Goal: Task Accomplishment & Management: Complete application form

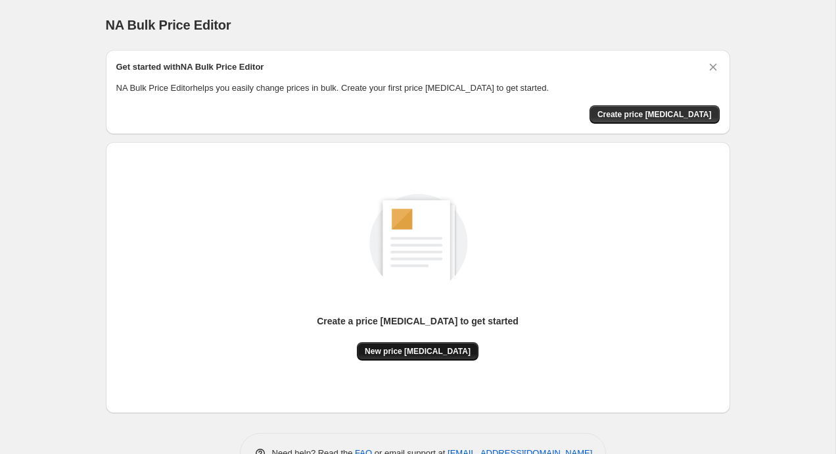
click at [436, 349] on span "New price [MEDICAL_DATA]" at bounding box center [418, 351] width 106 height 11
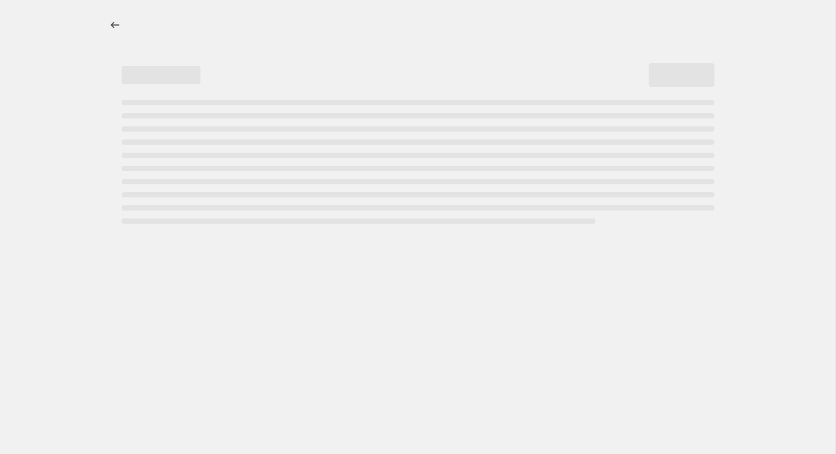
select select "percentage"
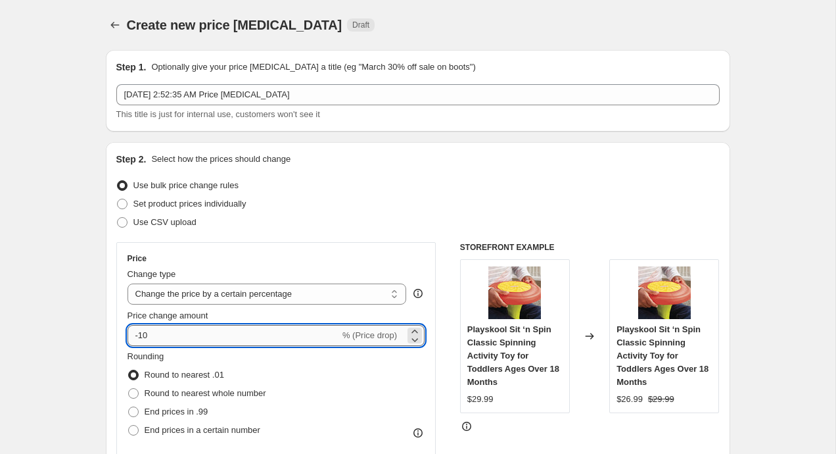
click at [195, 337] on input "-10" at bounding box center [234, 335] width 212 height 21
type input "-1"
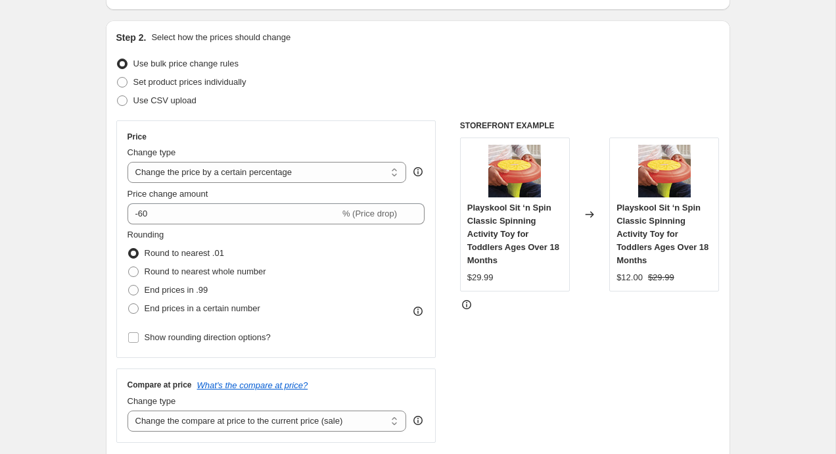
scroll to position [121, 0]
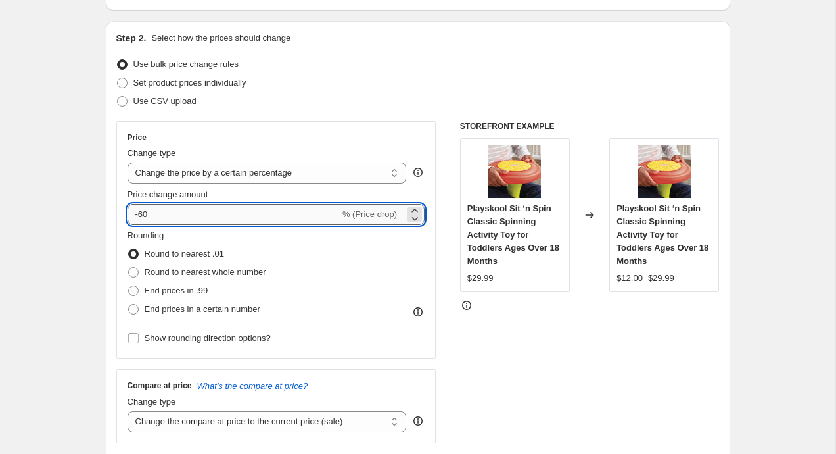
drag, startPoint x: 140, startPoint y: 216, endPoint x: 237, endPoint y: 216, distance: 96.7
click at [224, 216] on input "-60" at bounding box center [234, 214] width 212 height 21
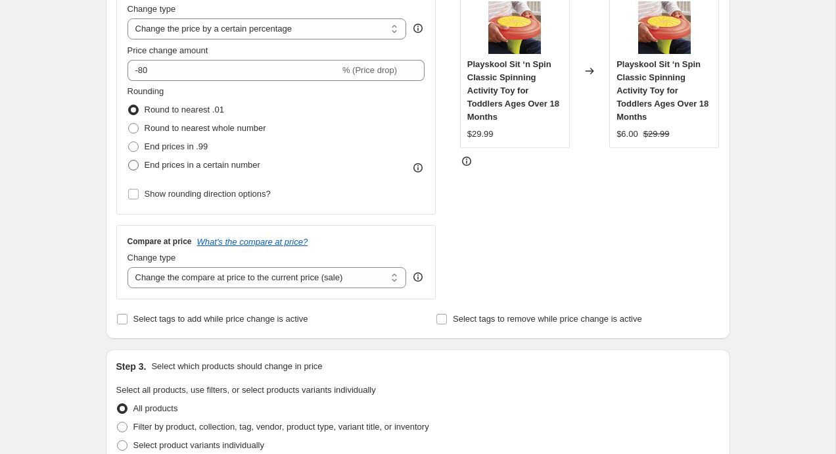
scroll to position [249, 0]
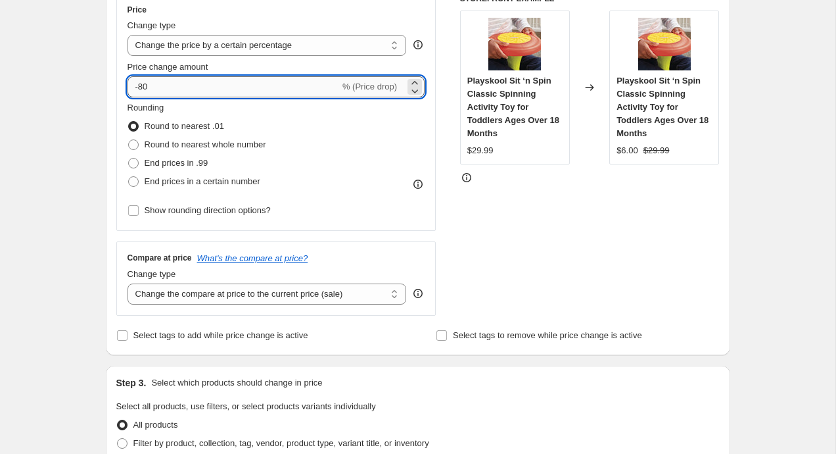
drag, startPoint x: 139, startPoint y: 87, endPoint x: 180, endPoint y: 87, distance: 40.8
click at [180, 87] on input "-80" at bounding box center [234, 86] width 212 height 21
type input "-70"
click at [77, 103] on div "Create new price [MEDICAL_DATA]. This page is ready Create new price [MEDICAL_D…" at bounding box center [418, 432] width 836 height 1362
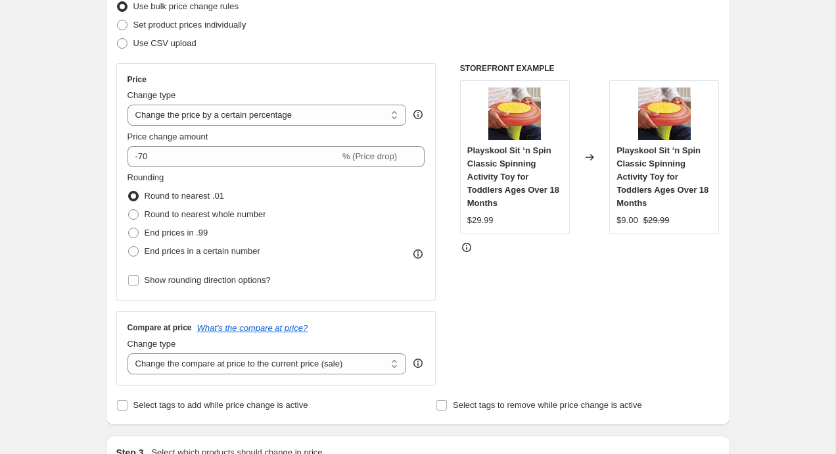
scroll to position [0, 0]
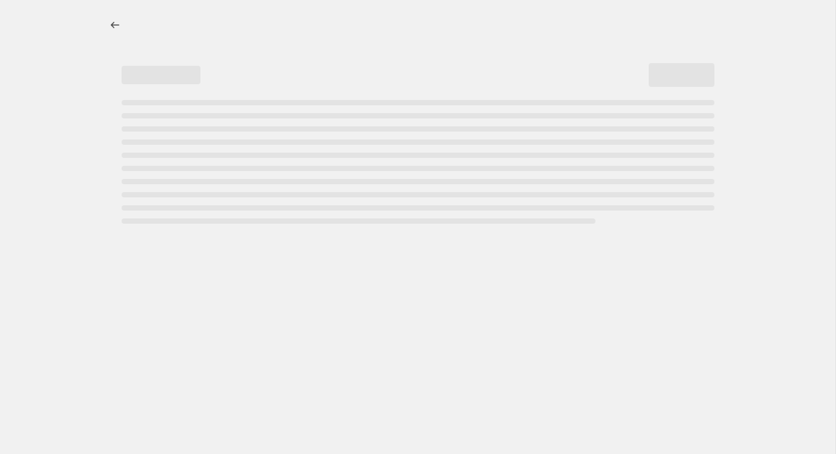
select select "percentage"
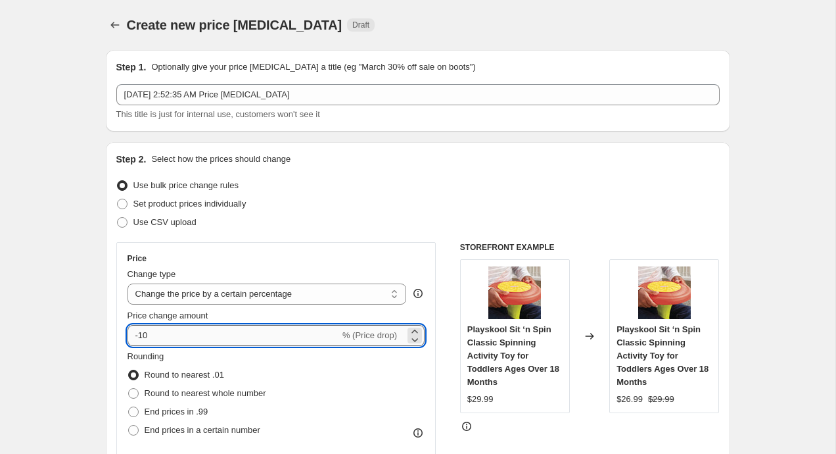
click at [283, 341] on input "-10" at bounding box center [234, 335] width 212 height 21
type input "-1"
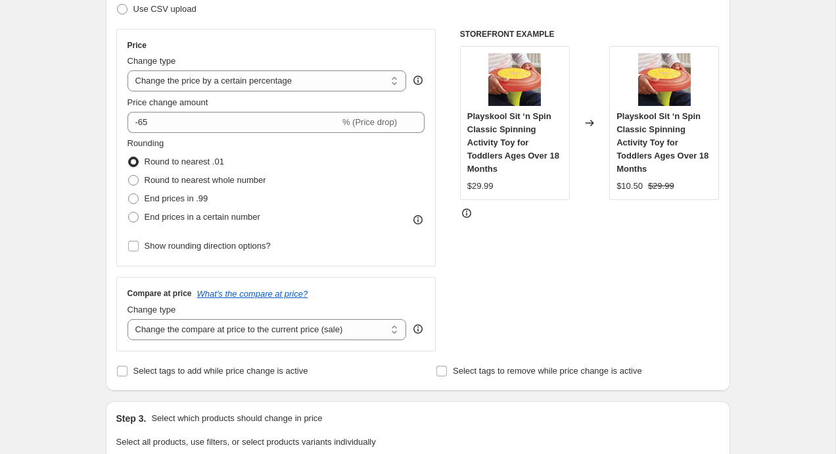
scroll to position [168, 0]
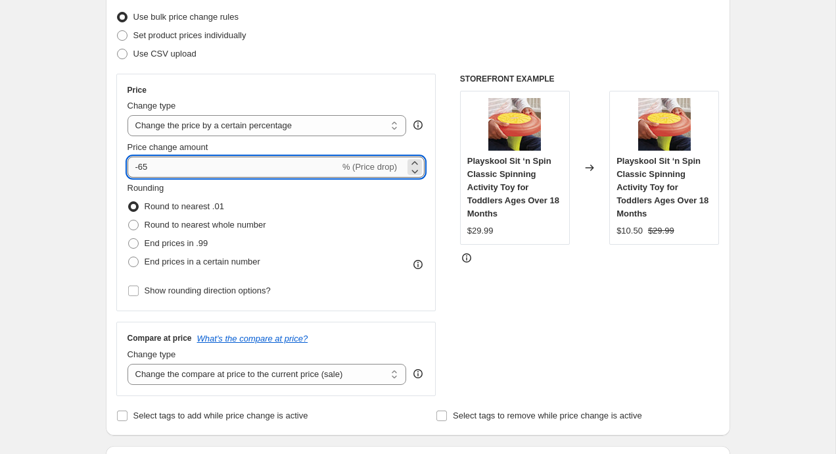
drag, startPoint x: 141, startPoint y: 170, endPoint x: 200, endPoint y: 170, distance: 58.5
click at [200, 170] on input "-65" at bounding box center [234, 166] width 212 height 21
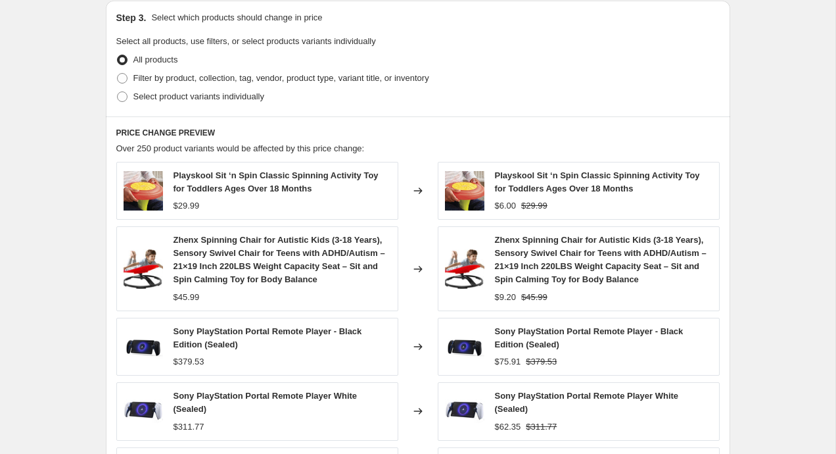
scroll to position [908, 0]
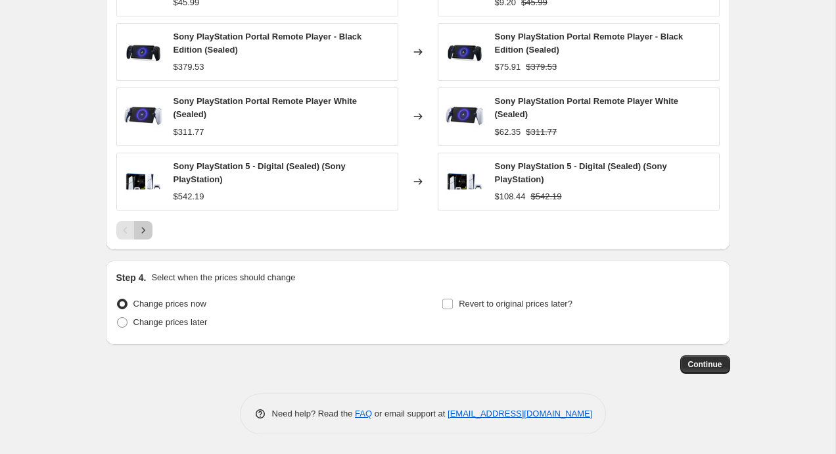
click at [148, 228] on icon "Next" at bounding box center [143, 230] width 13 height 13
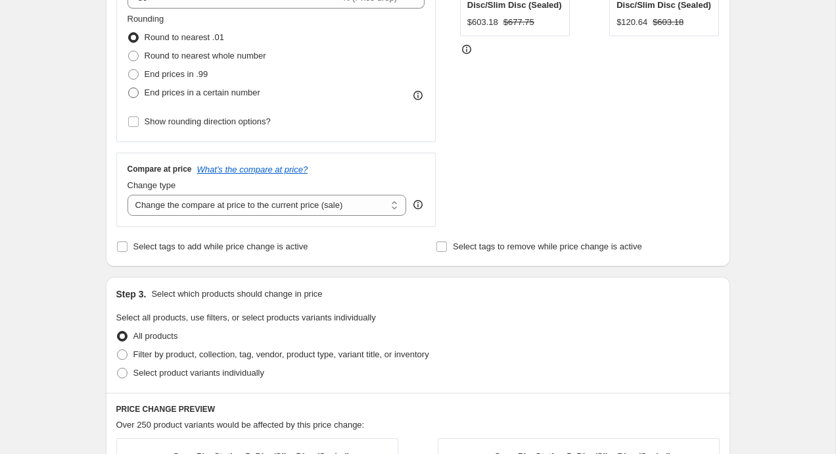
scroll to position [304, 0]
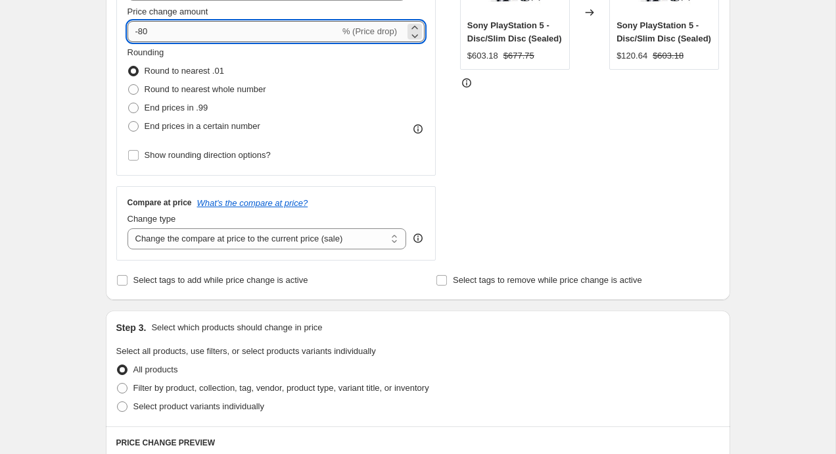
drag, startPoint x: 140, startPoint y: 30, endPoint x: 212, endPoint y: 30, distance: 71.7
click at [201, 30] on input "-80" at bounding box center [234, 31] width 212 height 21
click at [70, 52] on div "Create new price [MEDICAL_DATA]. This page is ready Create new price [MEDICAL_D…" at bounding box center [418, 357] width 836 height 1323
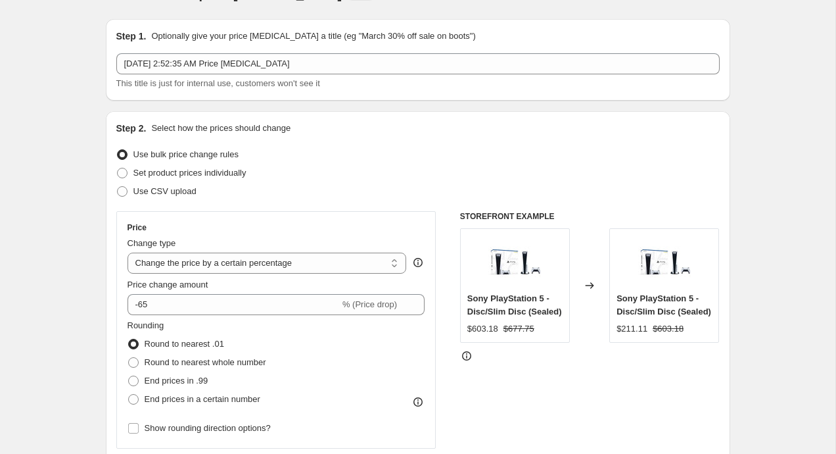
scroll to position [0, 0]
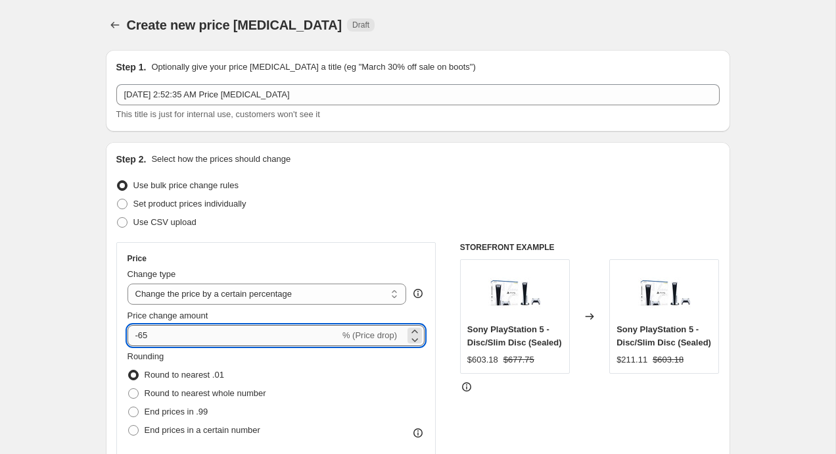
drag, startPoint x: 141, startPoint y: 331, endPoint x: 195, endPoint y: 331, distance: 53.9
click at [189, 331] on input "-65" at bounding box center [234, 335] width 212 height 21
type input "-60"
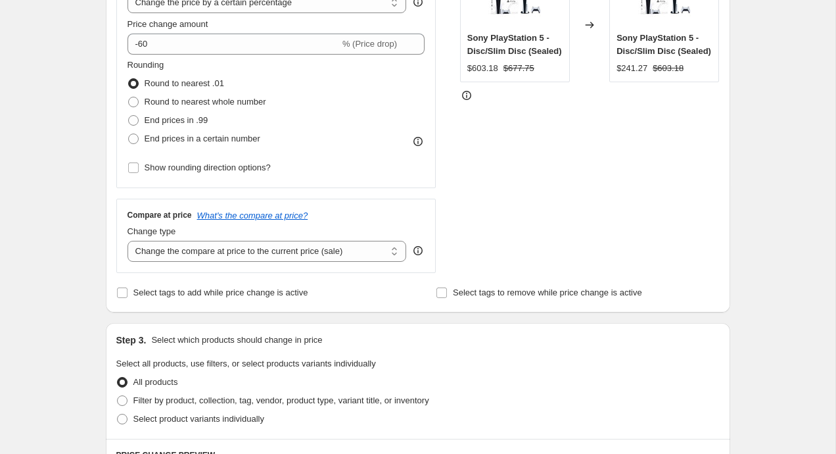
scroll to position [335, 0]
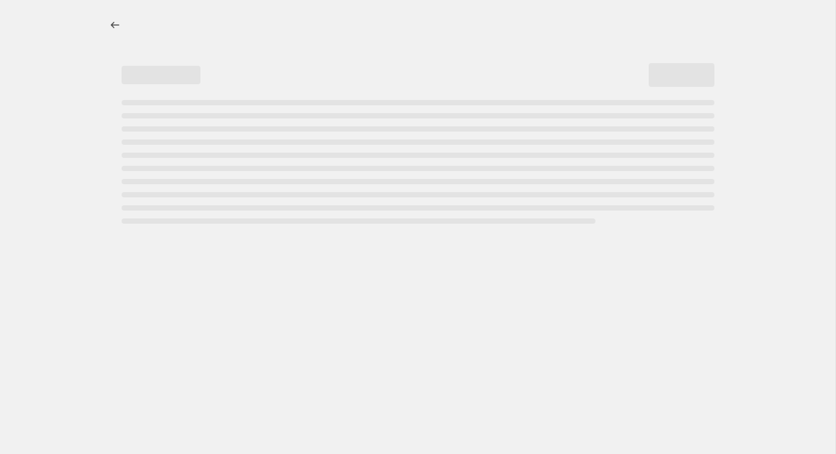
select select "percentage"
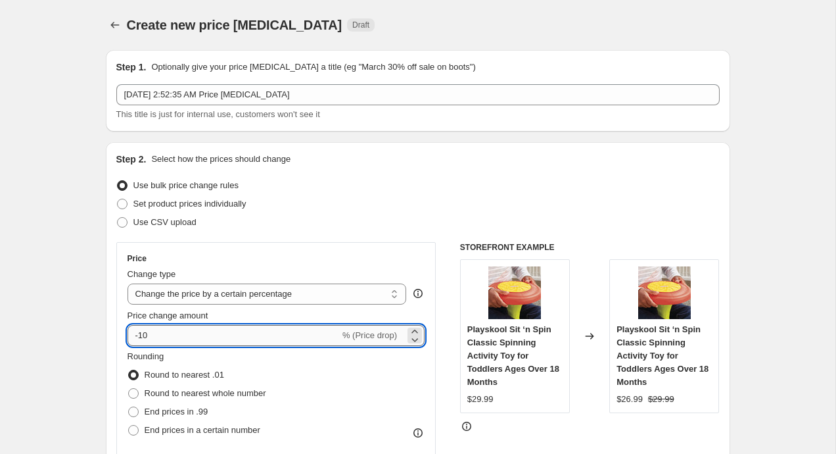
drag, startPoint x: 141, startPoint y: 336, endPoint x: 201, endPoint y: 336, distance: 59.8
click at [186, 336] on input "-10" at bounding box center [234, 335] width 212 height 21
type input "-1"
type input "-60"
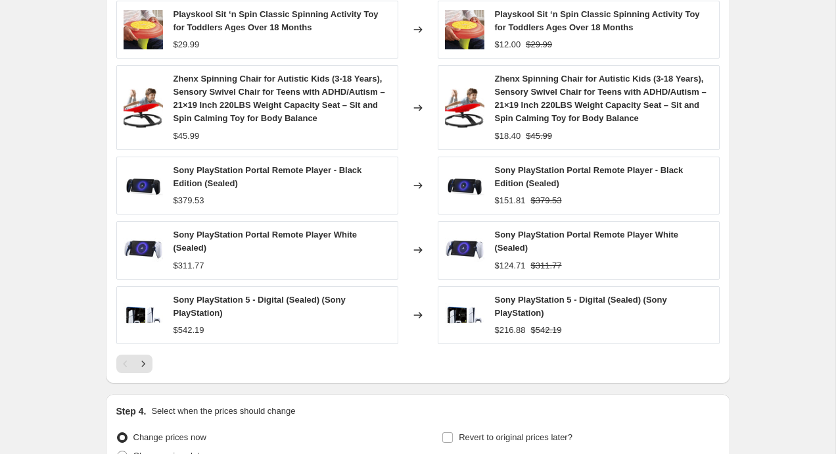
scroll to position [772, 0]
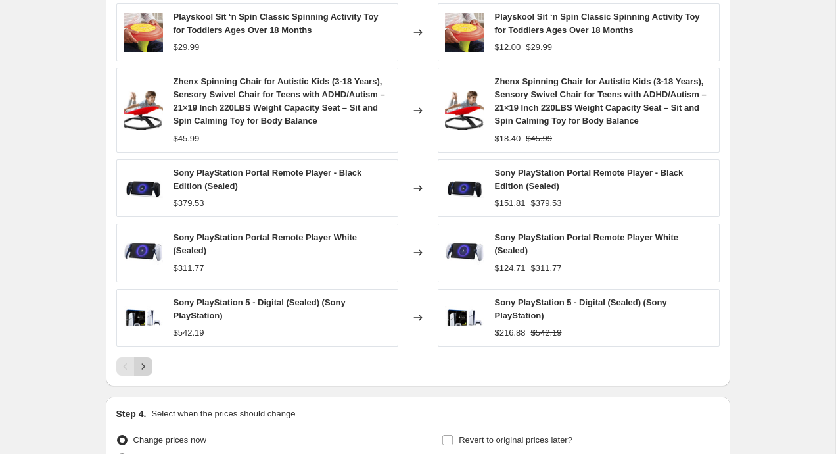
click at [137, 373] on button "Next" at bounding box center [143, 366] width 18 height 18
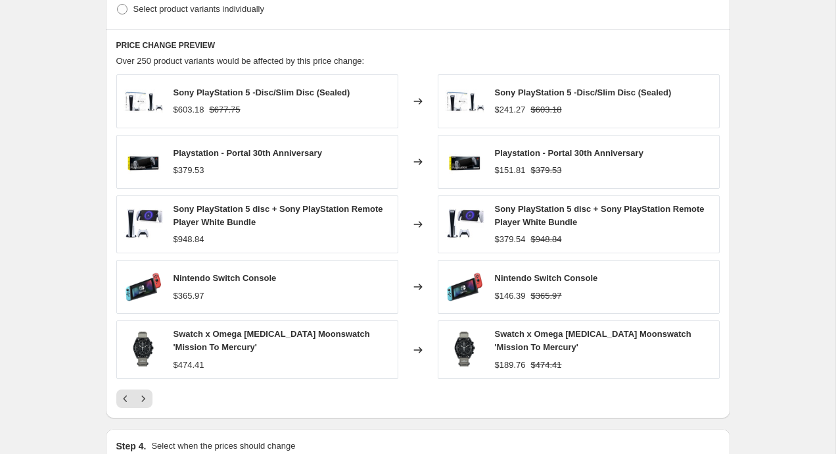
scroll to position [700, 0]
click at [144, 403] on icon "Next" at bounding box center [143, 399] width 13 height 13
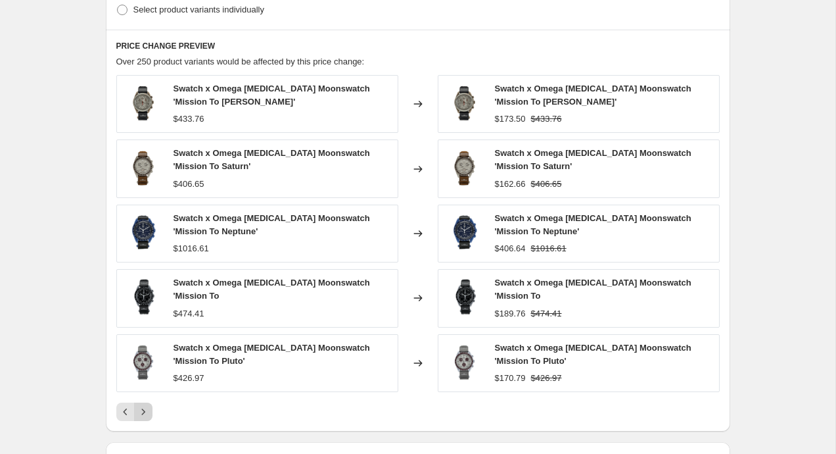
click at [145, 409] on icon "Next" at bounding box center [143, 411] width 13 height 13
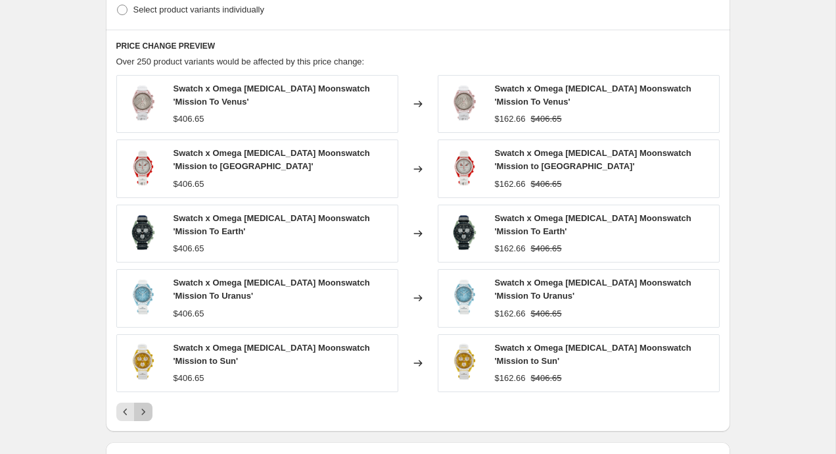
click at [145, 409] on icon "Next" at bounding box center [143, 411] width 13 height 13
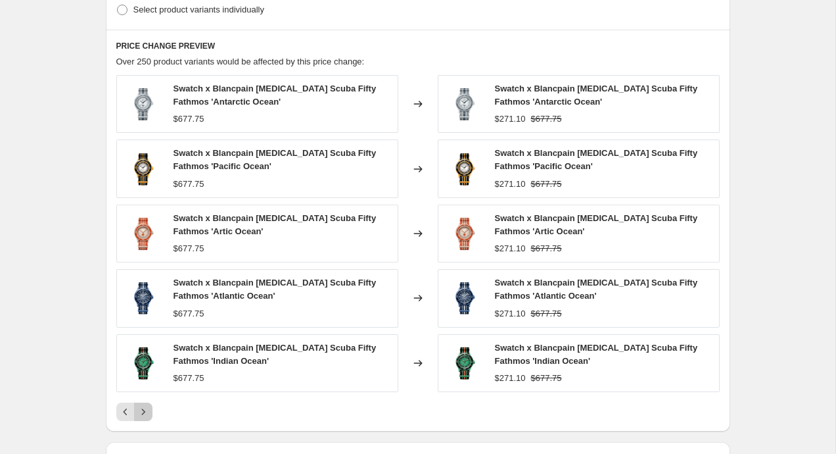
click at [145, 409] on icon "Next" at bounding box center [143, 411] width 13 height 13
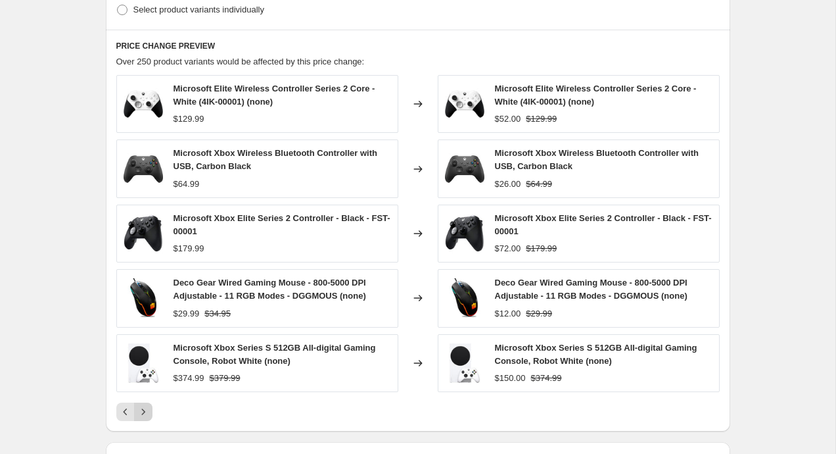
click at [144, 408] on icon "Next" at bounding box center [143, 411] width 13 height 13
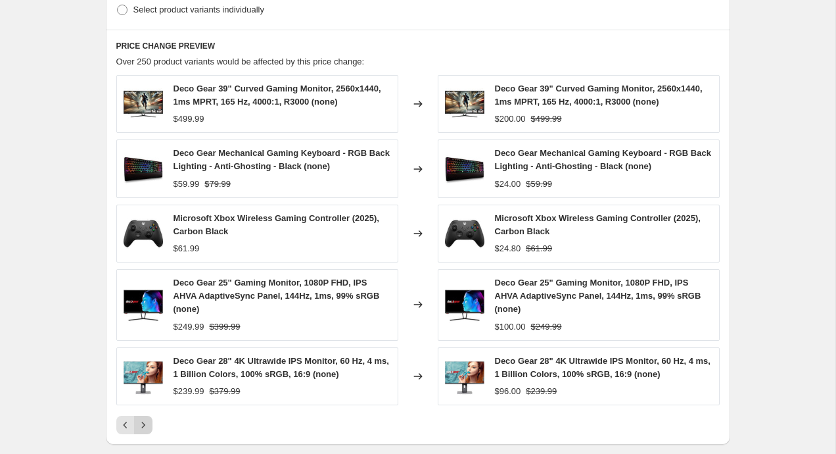
click at [144, 431] on icon "Next" at bounding box center [143, 424] width 13 height 13
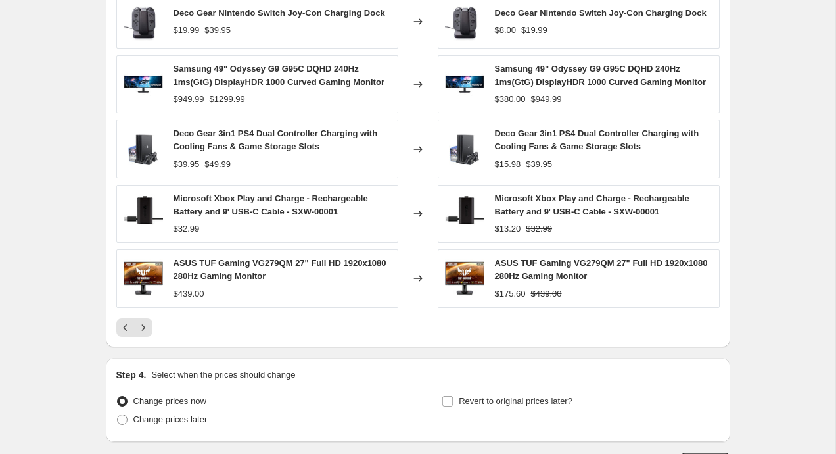
scroll to position [783, 0]
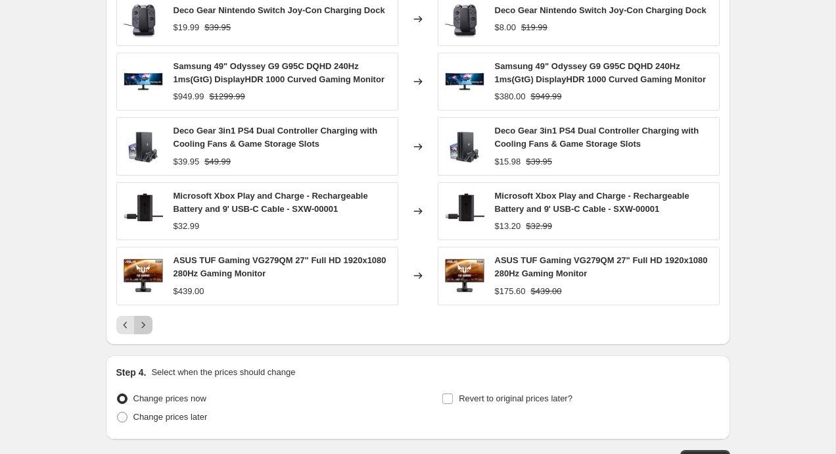
click at [140, 320] on icon "Next" at bounding box center [143, 324] width 13 height 13
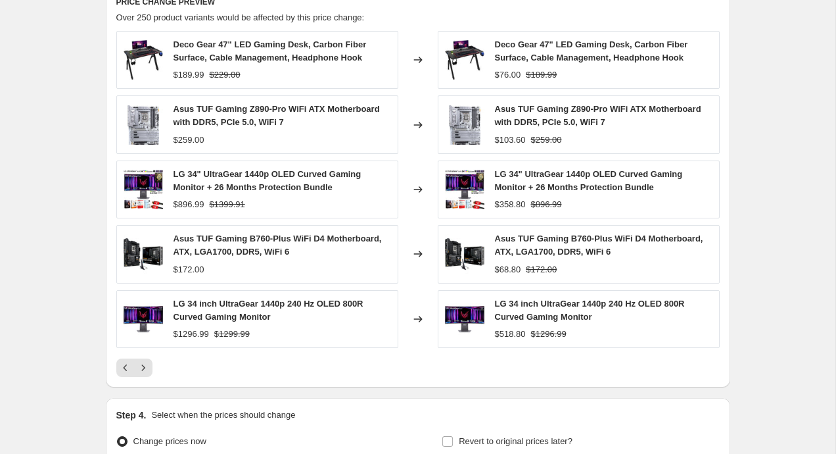
scroll to position [728, 0]
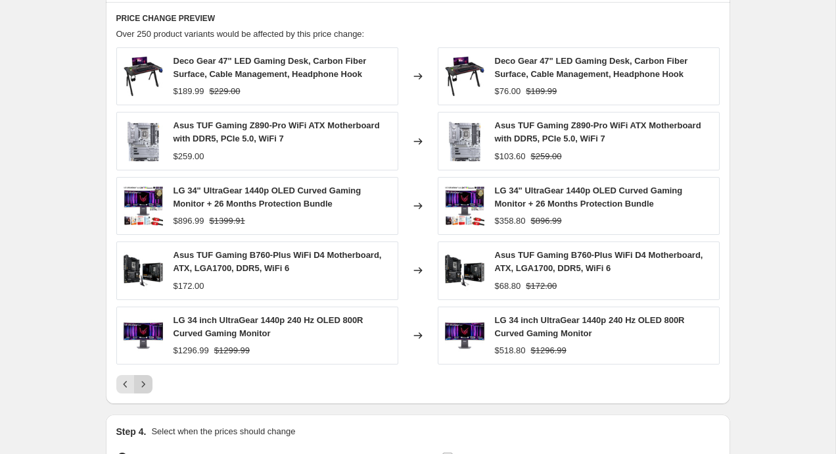
click at [143, 377] on button "Next" at bounding box center [143, 384] width 18 height 18
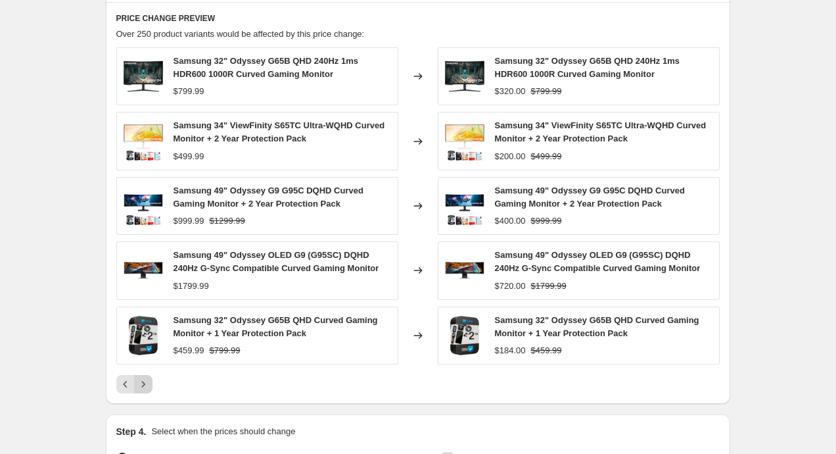
click at [145, 386] on icon "Next" at bounding box center [143, 383] width 13 height 13
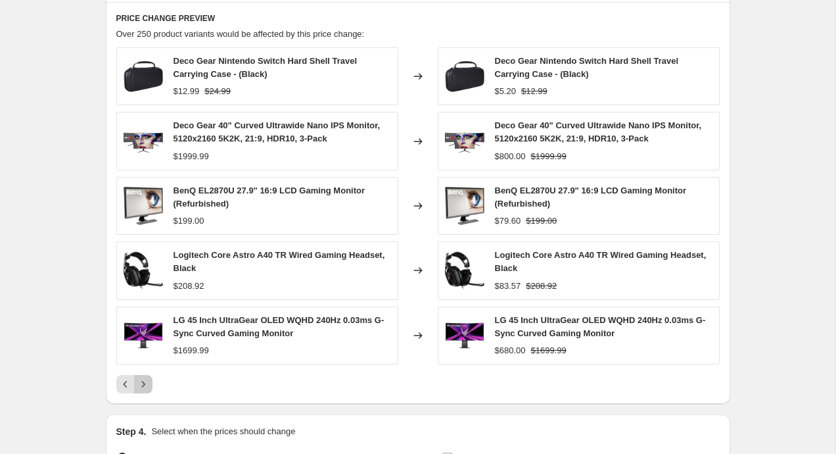
click at [145, 385] on icon "Next" at bounding box center [143, 383] width 13 height 13
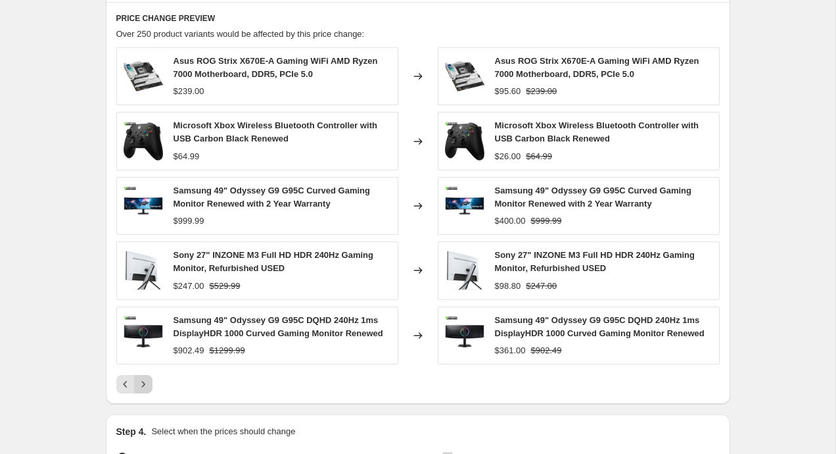
click at [145, 385] on icon "Next" at bounding box center [143, 383] width 13 height 13
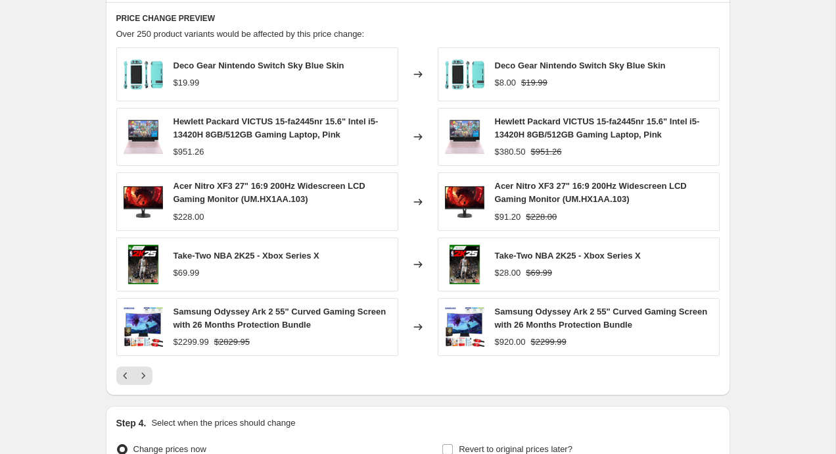
click at [145, 385] on div "PRICE CHANGE PREVIEW Over 250 product variants would be affected by this price …" at bounding box center [418, 199] width 625 height 394
click at [145, 380] on icon "Next" at bounding box center [143, 375] width 13 height 13
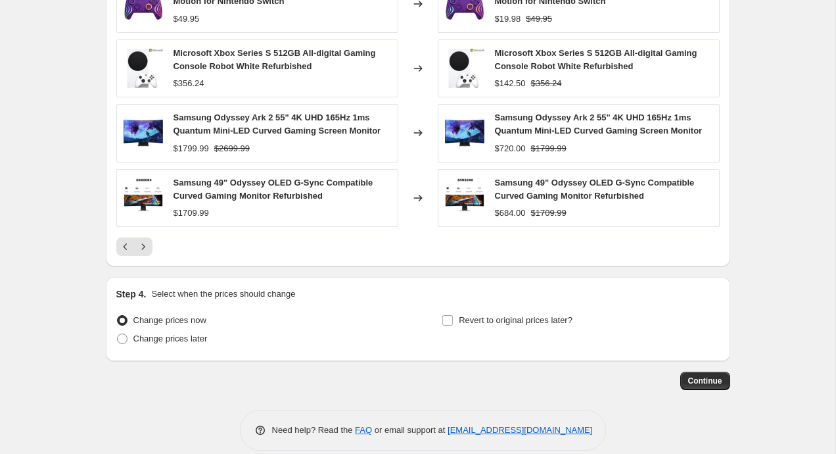
scroll to position [882, 0]
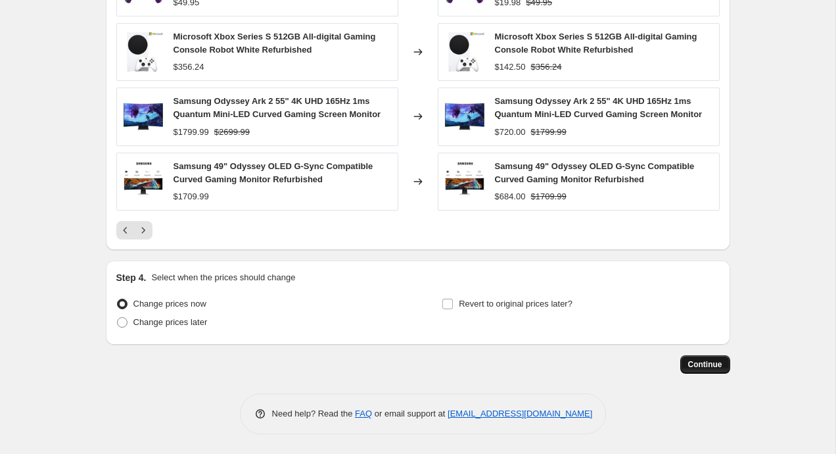
click at [708, 366] on span "Continue" at bounding box center [705, 364] width 34 height 11
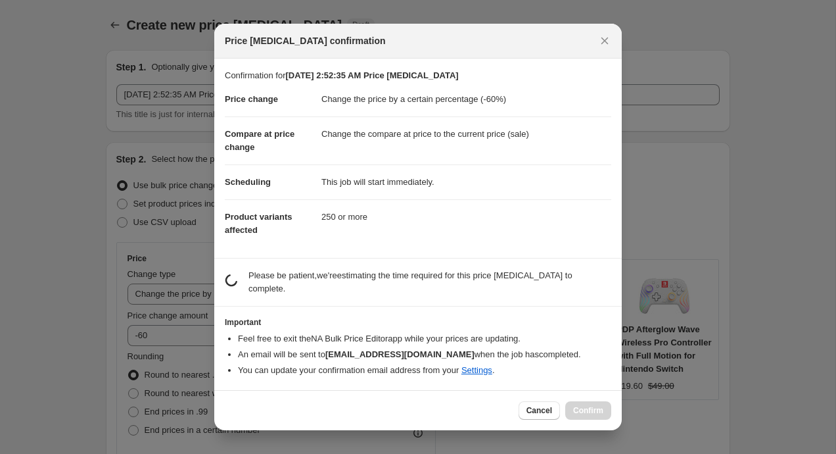
scroll to position [0, 0]
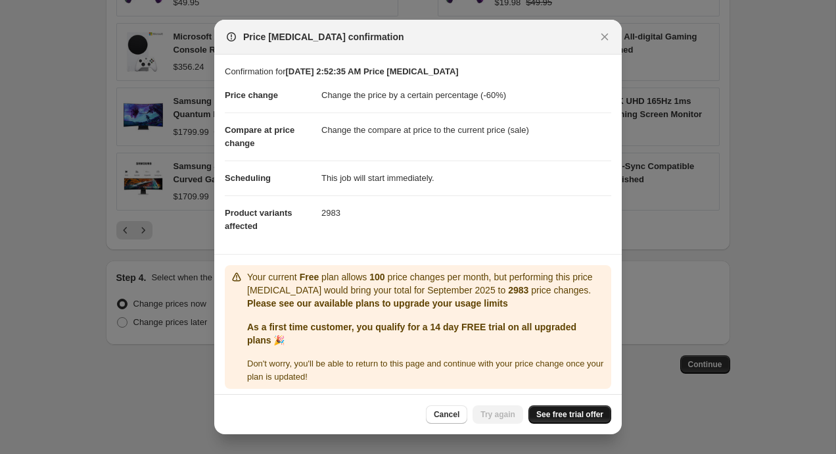
click at [563, 418] on span "See free trial offer" at bounding box center [570, 414] width 67 height 11
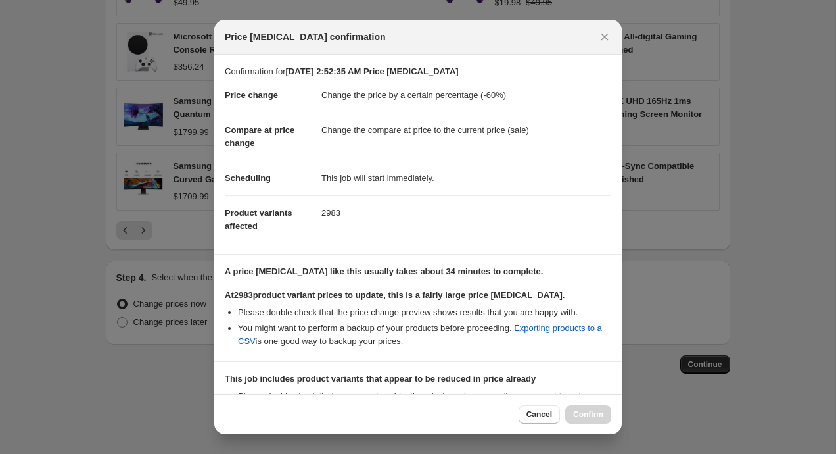
scroll to position [172, 0]
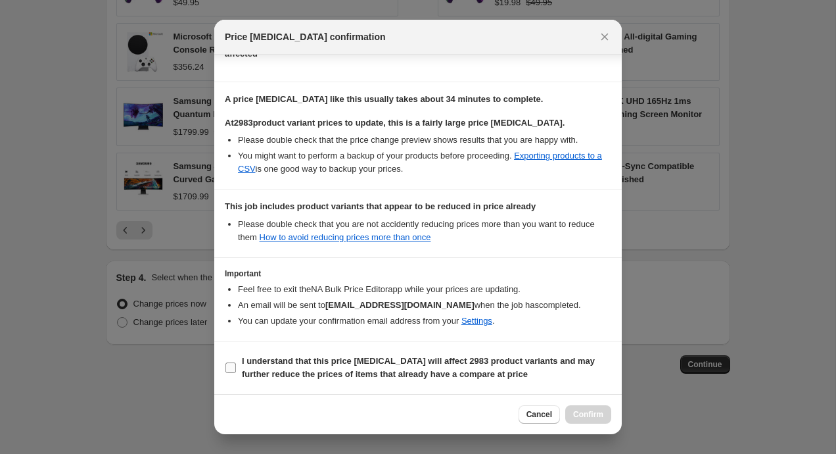
click at [427, 362] on b "I understand that this price [MEDICAL_DATA] will affect 2983 product variants a…" at bounding box center [418, 367] width 353 height 23
click at [236, 362] on input "I understand that this price [MEDICAL_DATA] will affect 2983 product variants a…" at bounding box center [231, 367] width 11 height 11
checkbox input "true"
click at [594, 420] on button "Confirm" at bounding box center [588, 414] width 46 height 18
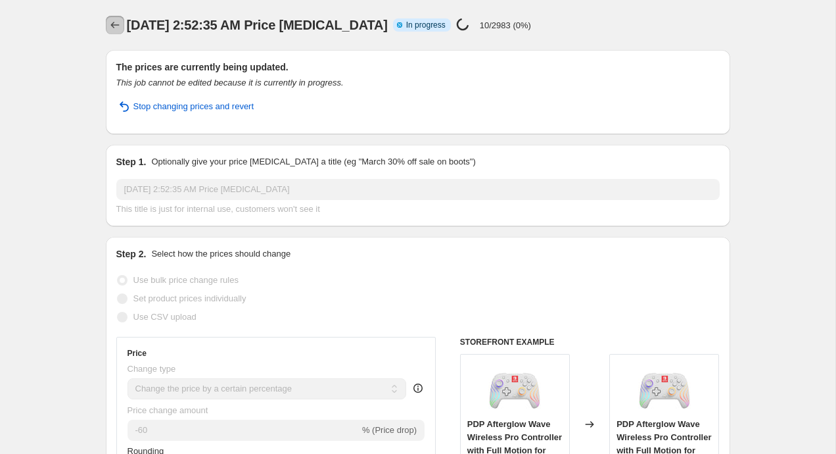
click at [117, 32] on button "Price change jobs" at bounding box center [115, 25] width 18 height 18
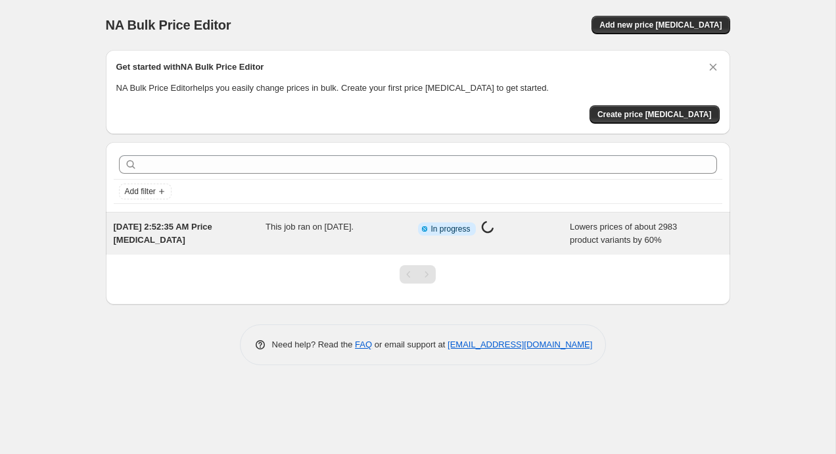
click at [412, 241] on div "This job ran on [DATE]." at bounding box center [342, 233] width 153 height 26
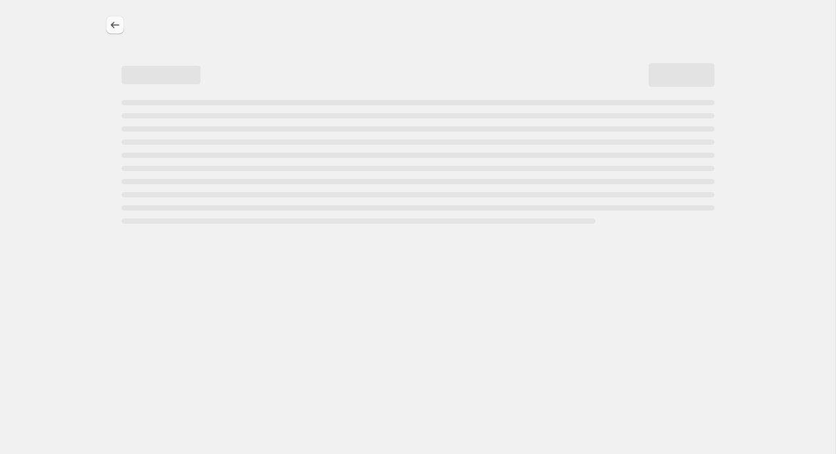
select select "percentage"
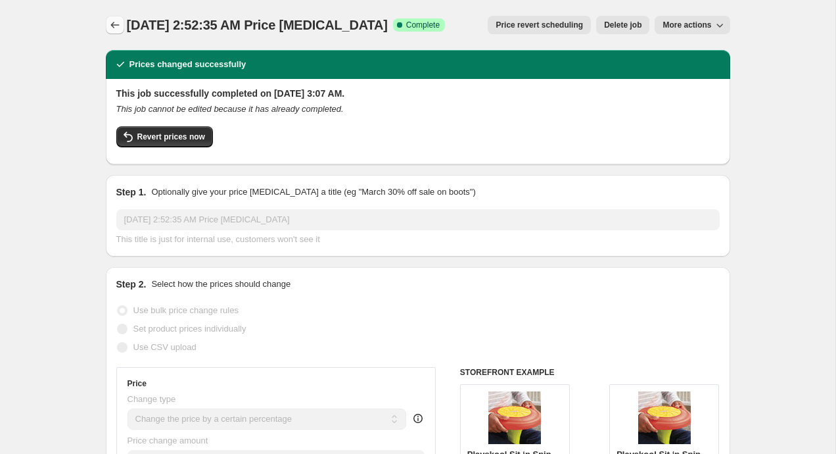
click at [116, 29] on icon "Price change jobs" at bounding box center [114, 24] width 13 height 13
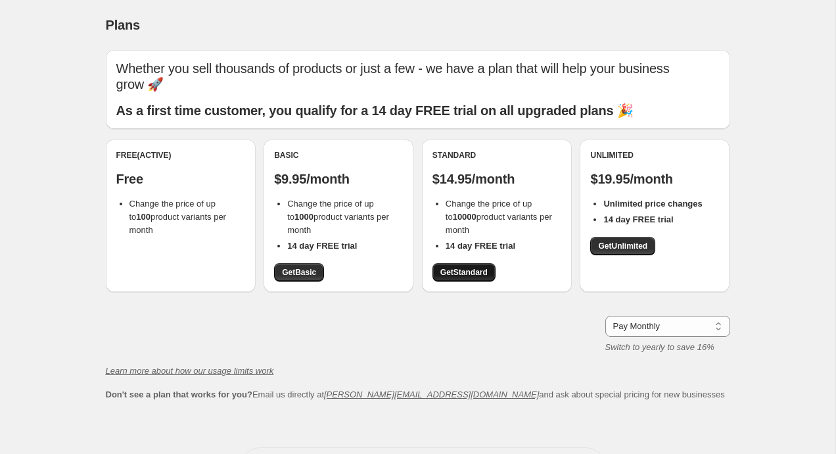
click at [462, 263] on link "Get Standard" at bounding box center [464, 272] width 63 height 18
